Goal: Task Accomplishment & Management: Manage account settings

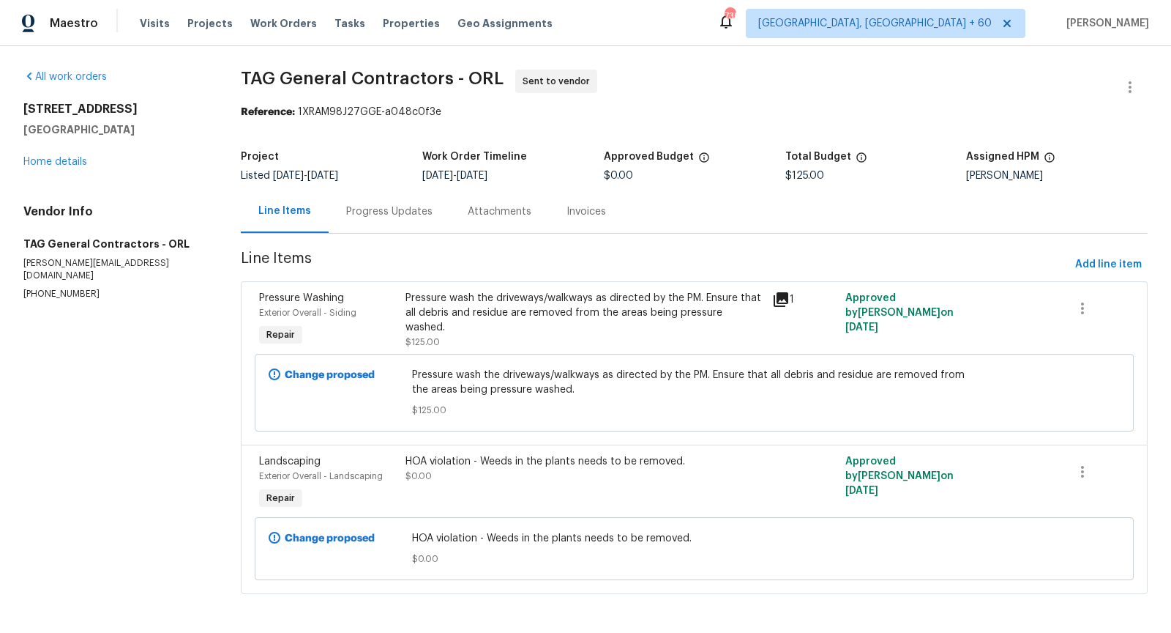
click at [366, 217] on div "Progress Updates" at bounding box center [389, 211] width 86 height 15
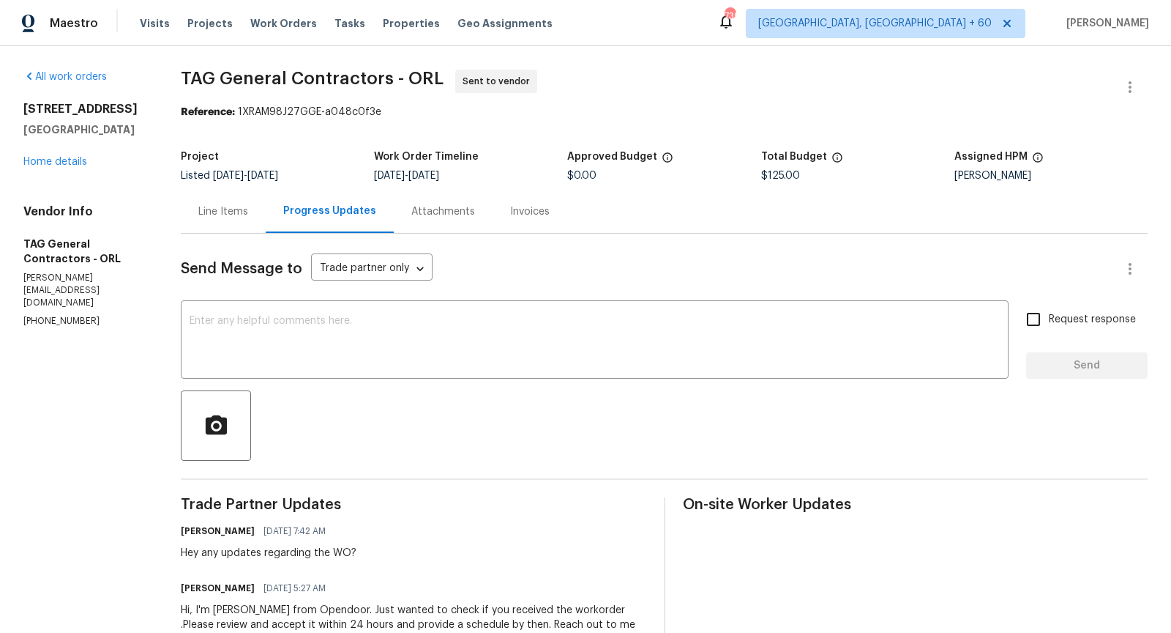
click at [245, 210] on div "Line Items" at bounding box center [223, 211] width 50 height 15
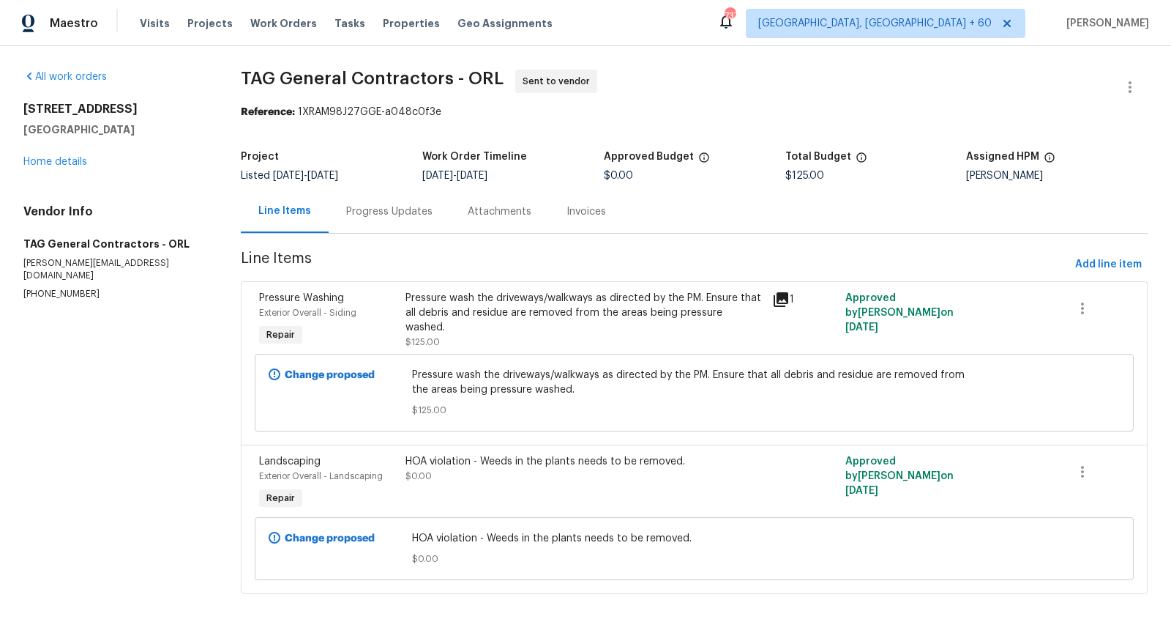
click at [389, 202] on div "Progress Updates" at bounding box center [390, 211] width 122 height 43
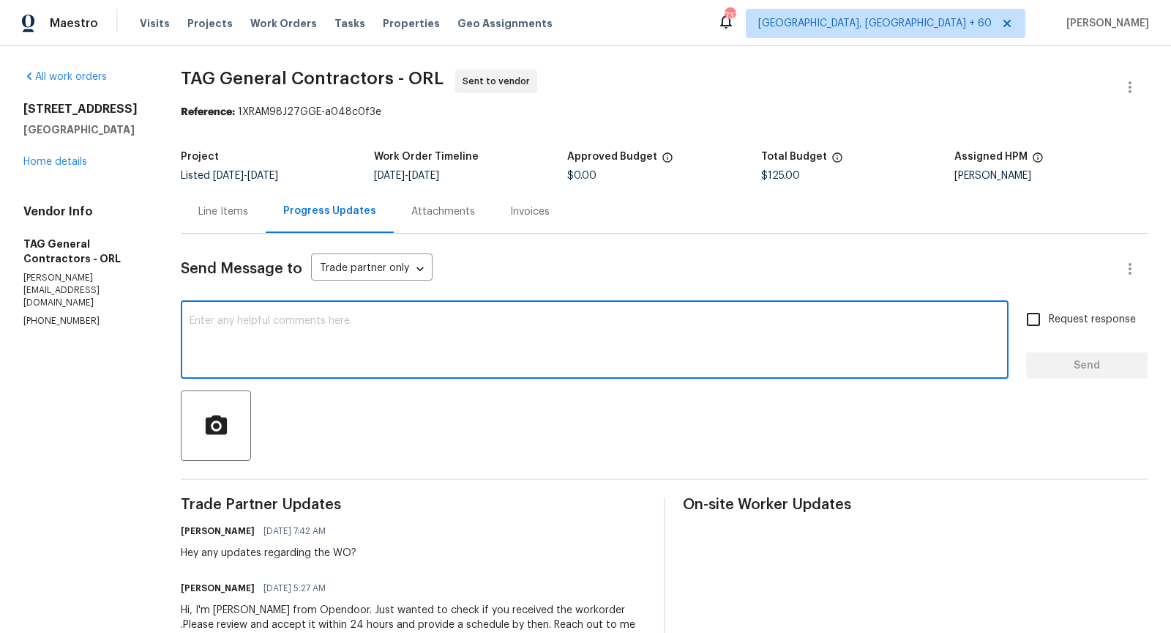
click at [414, 334] on textarea at bounding box center [595, 341] width 810 height 51
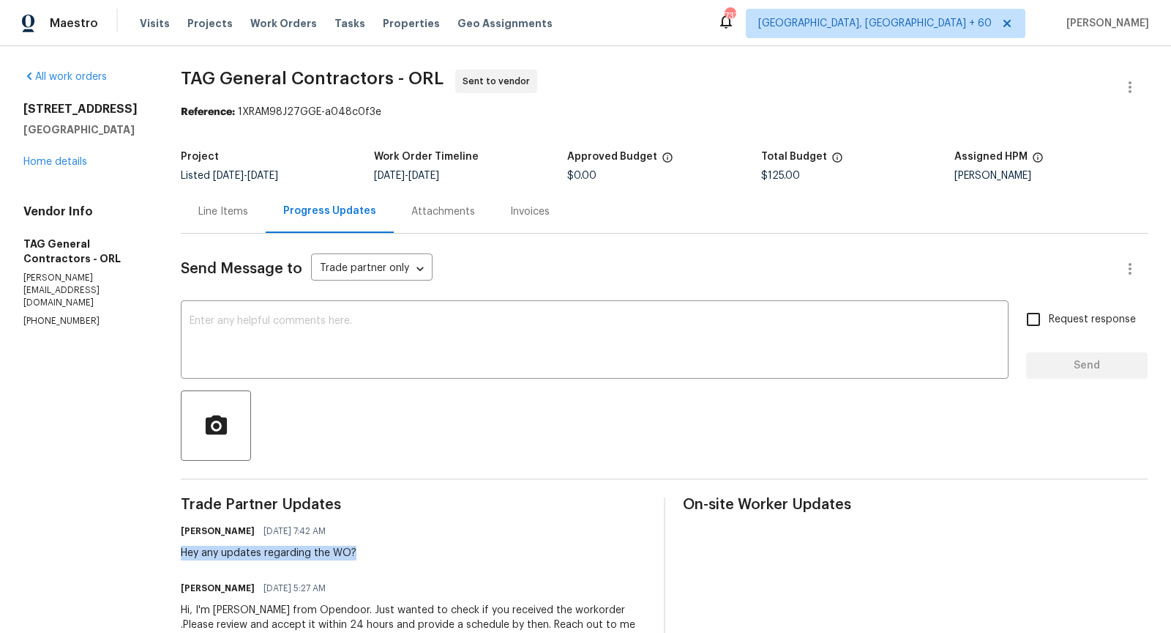
drag, startPoint x: 362, startPoint y: 555, endPoint x: 193, endPoint y: 554, distance: 169.1
click at [193, 554] on div "Hey any updates regarding the WO?" at bounding box center [269, 552] width 176 height 15
copy div "Hey any updates regarding the WO?"
click at [284, 340] on textarea at bounding box center [595, 341] width 810 height 51
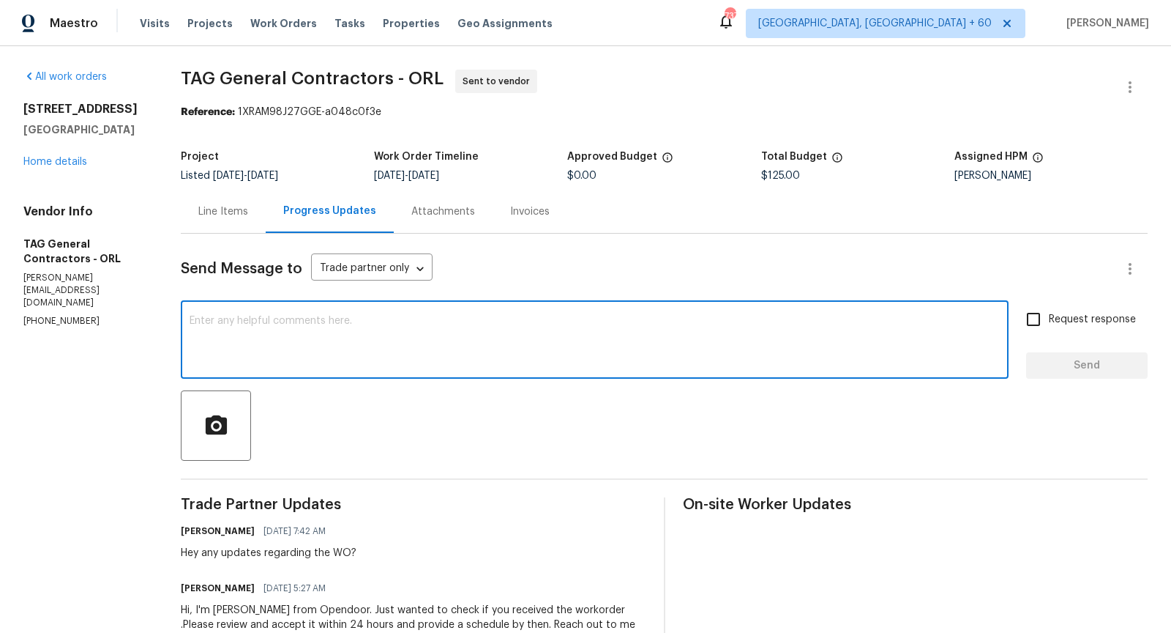
paste textarea "Hey any updates regarding the WO?"
type textarea "Hey any updates regarding the WO?"
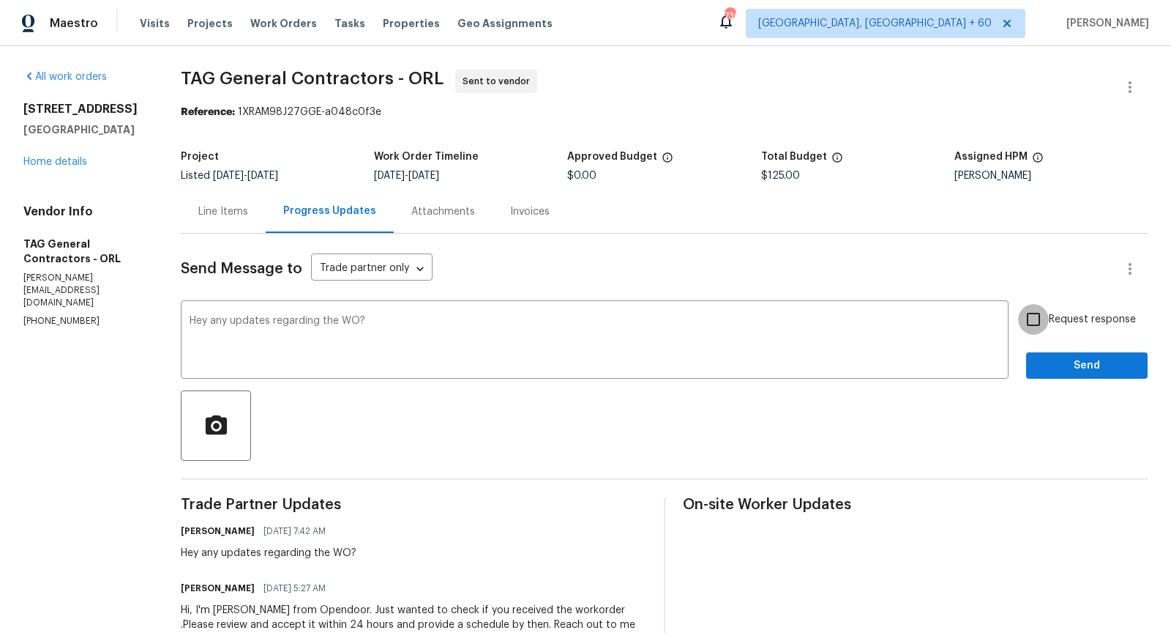
click at [1034, 317] on input "Request response" at bounding box center [1033, 319] width 31 height 31
checkbox input "true"
click at [1051, 359] on span "Send" at bounding box center [1087, 366] width 98 height 18
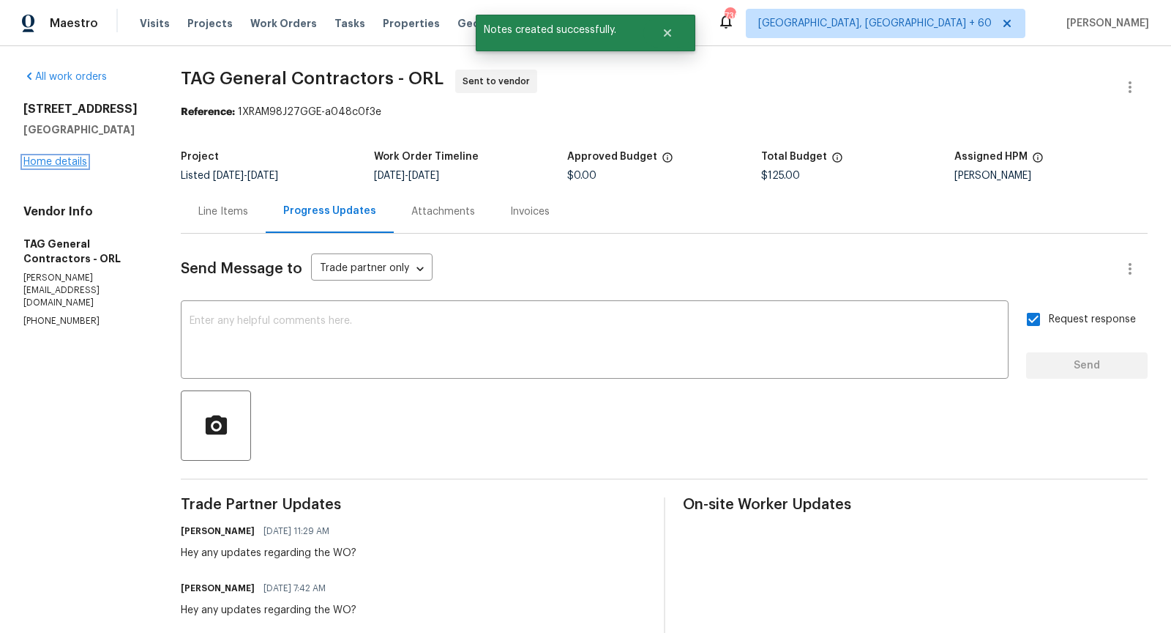
click at [83, 161] on link "Home details" at bounding box center [55, 162] width 64 height 10
